Goal: Transaction & Acquisition: Download file/media

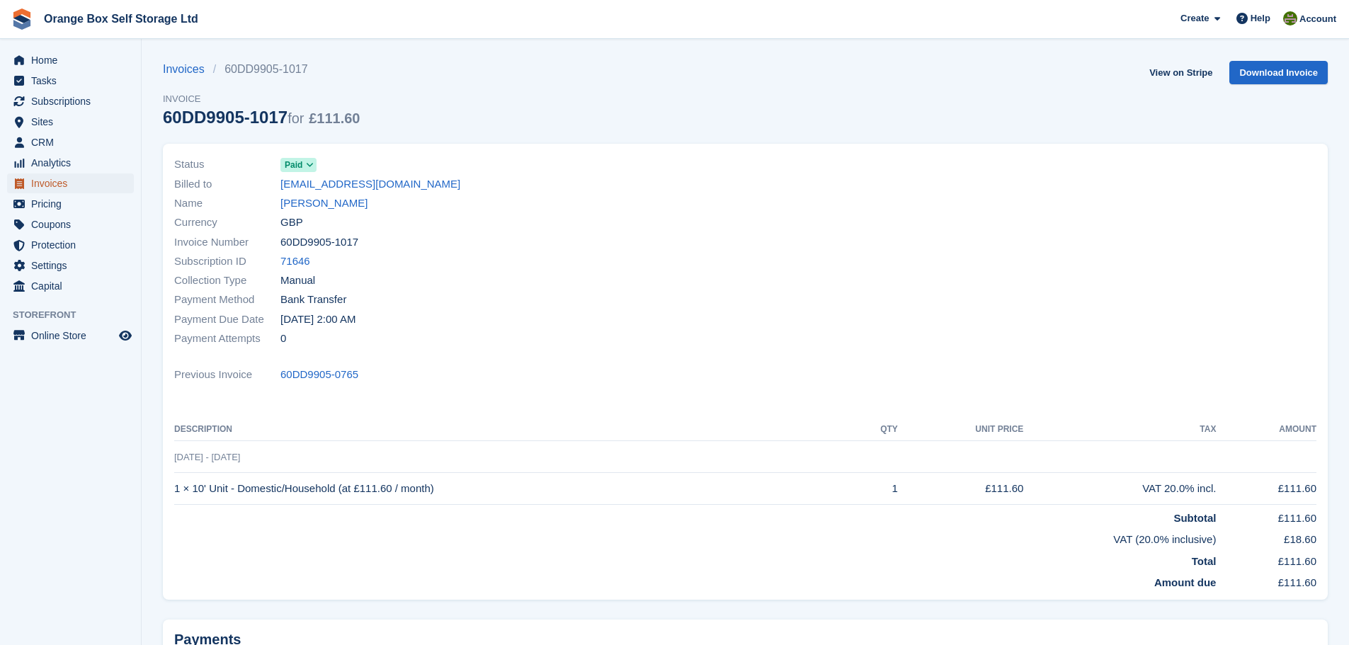
click at [64, 181] on span "Invoices" at bounding box center [73, 184] width 85 height 20
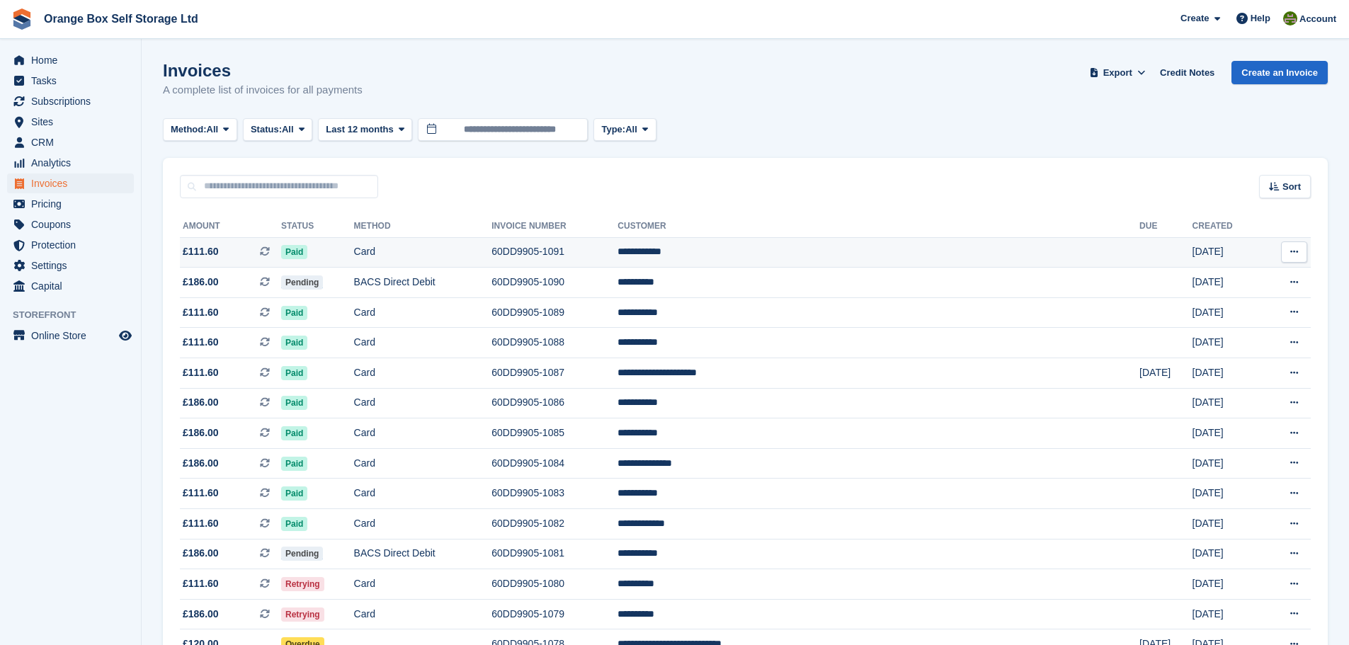
click at [492, 249] on td "Card" at bounding box center [423, 252] width 138 height 30
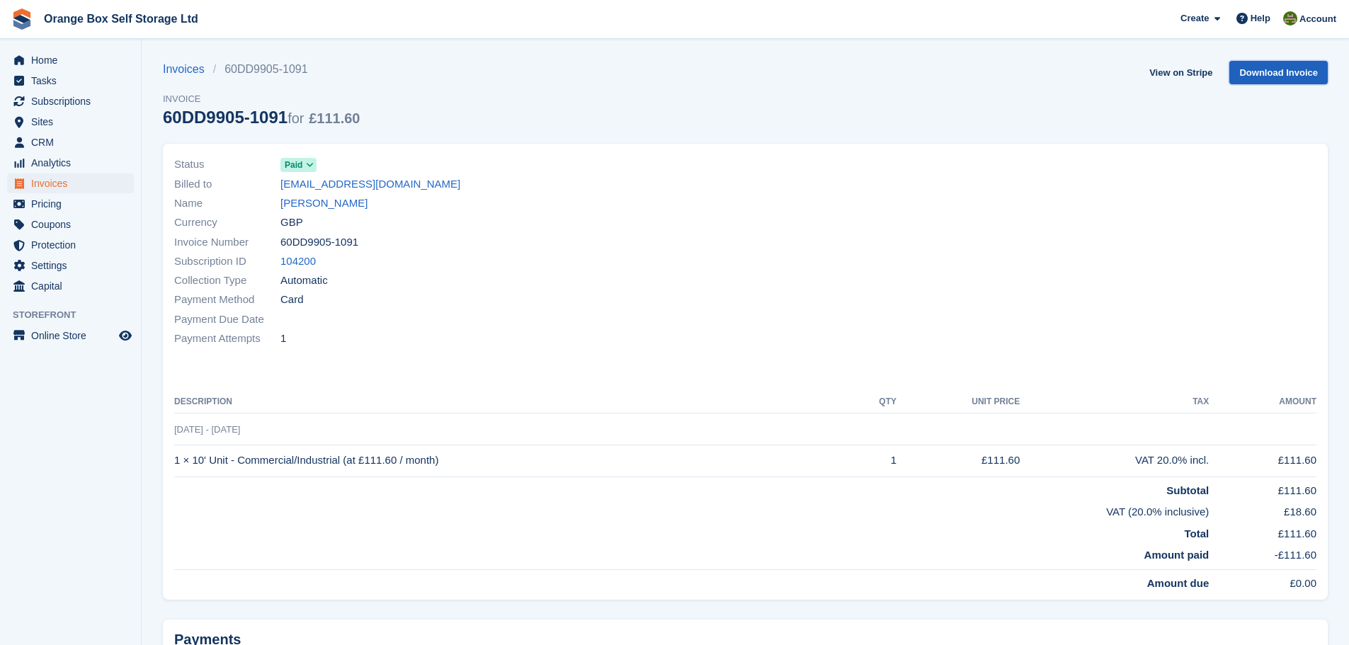
click at [1288, 68] on link "Download Invoice" at bounding box center [1279, 72] width 98 height 23
